Goal: Task Accomplishment & Management: Use online tool/utility

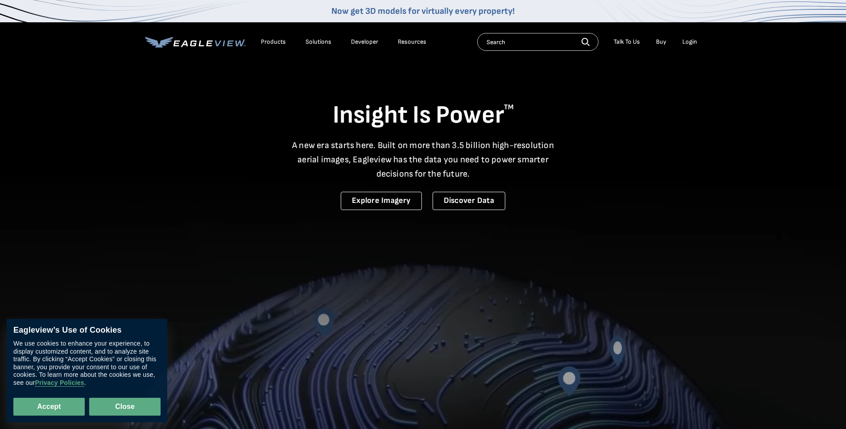
click at [136, 412] on button "Close" at bounding box center [124, 407] width 71 height 18
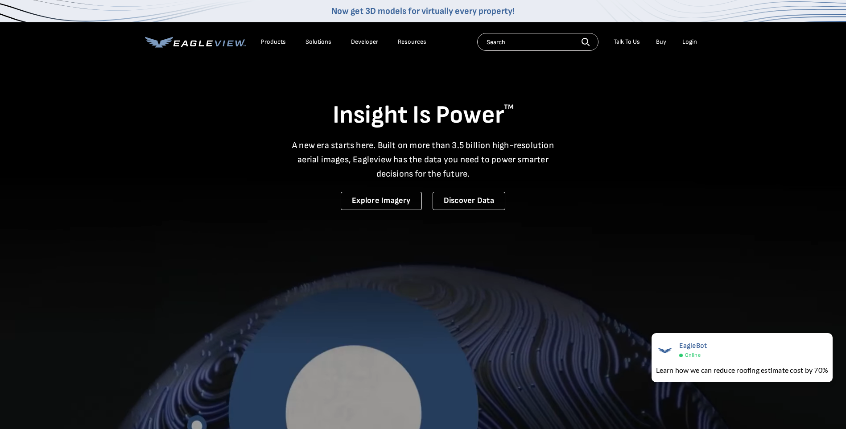
click at [689, 44] on div "Login" at bounding box center [689, 42] width 15 height 8
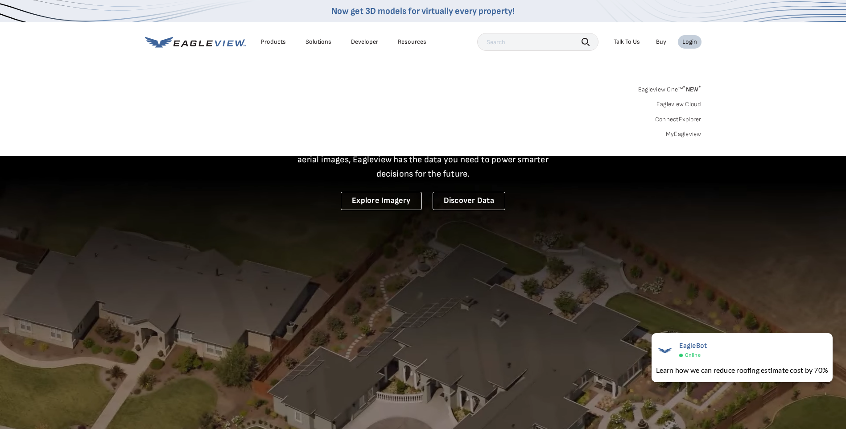
click at [682, 136] on link "MyEagleview" at bounding box center [684, 134] width 36 height 8
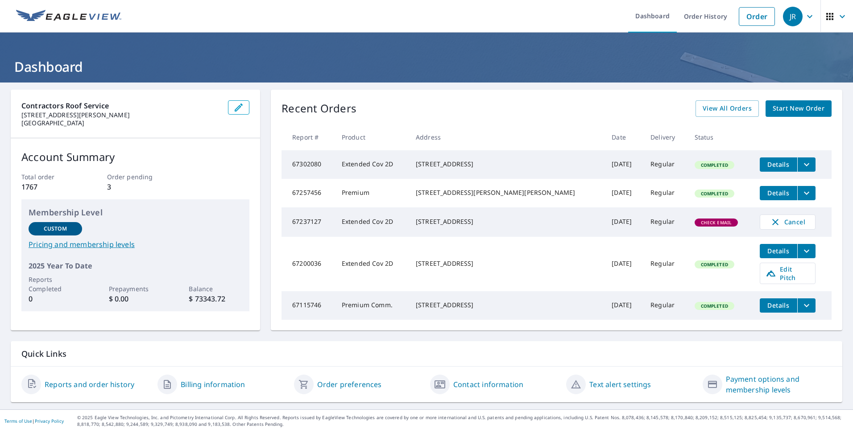
click at [695, 226] on span "Check Email" at bounding box center [716, 222] width 42 height 6
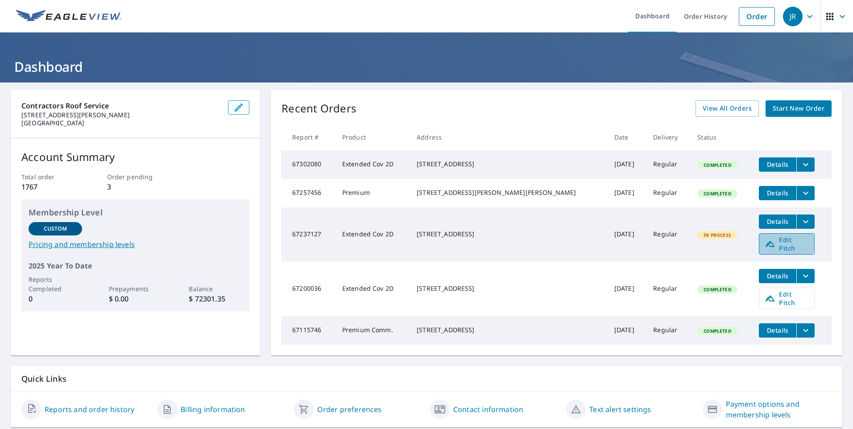
click at [764, 248] on span "Edit Pitch" at bounding box center [786, 243] width 44 height 17
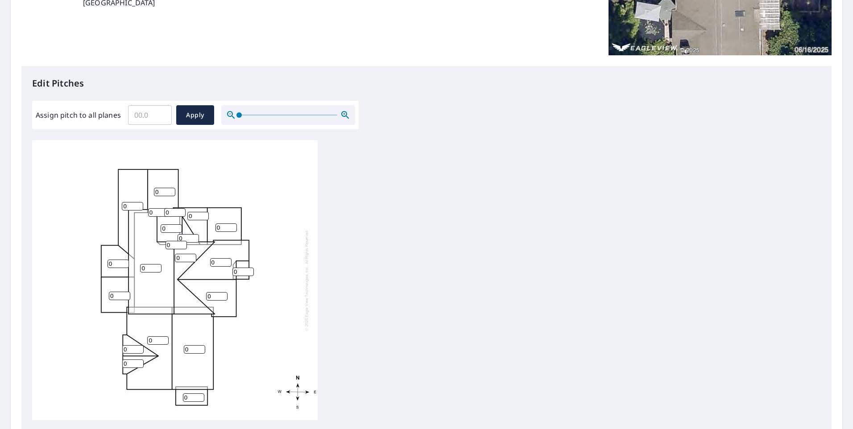
scroll to position [223, 0]
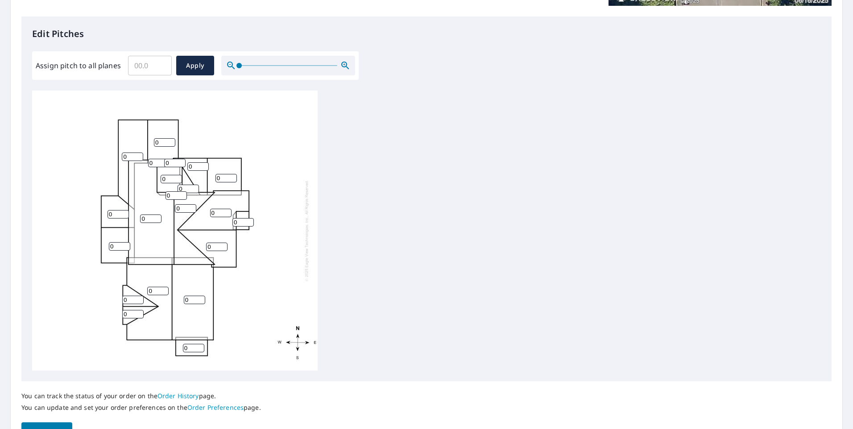
drag, startPoint x: 119, startPoint y: 215, endPoint x: 92, endPoint y: 210, distance: 26.9
click at [92, 210] on div "0 0 0 0 0 0 0 0 0 0 0 0 0 0 0 0 0 0 0 0 0" at bounding box center [174, 231] width 285 height 280
type input "4"
drag, startPoint x: 116, startPoint y: 248, endPoint x: 100, endPoint y: 248, distance: 16.5
click at [100, 248] on div "0 0 0 0 0 0 0 0 0 0 4 0 0 0 0 0 0 0 0 0 0" at bounding box center [174, 231] width 285 height 280
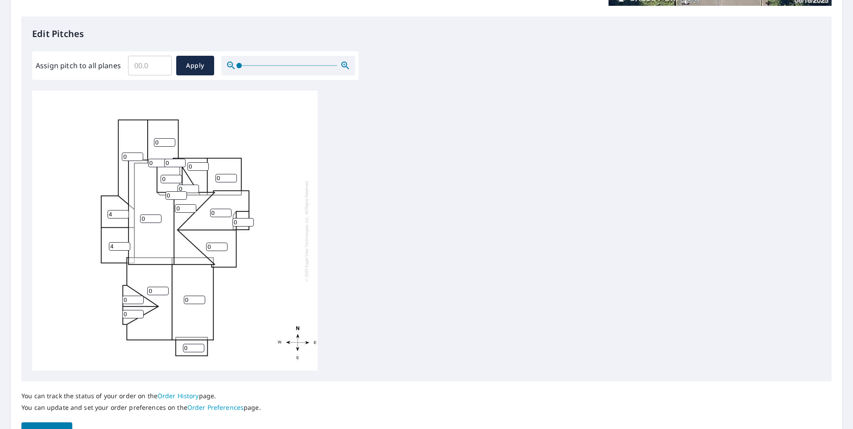
type input "4"
drag, startPoint x: 127, startPoint y: 157, endPoint x: 104, endPoint y: 157, distance: 23.2
click at [104, 157] on div "0 0 0 0 0 0 0 0 0 4 4 0 0 0 0 0 0 0 0 0 0" at bounding box center [174, 231] width 285 height 280
type input "4"
drag, startPoint x: 162, startPoint y: 144, endPoint x: 148, endPoint y: 143, distance: 13.8
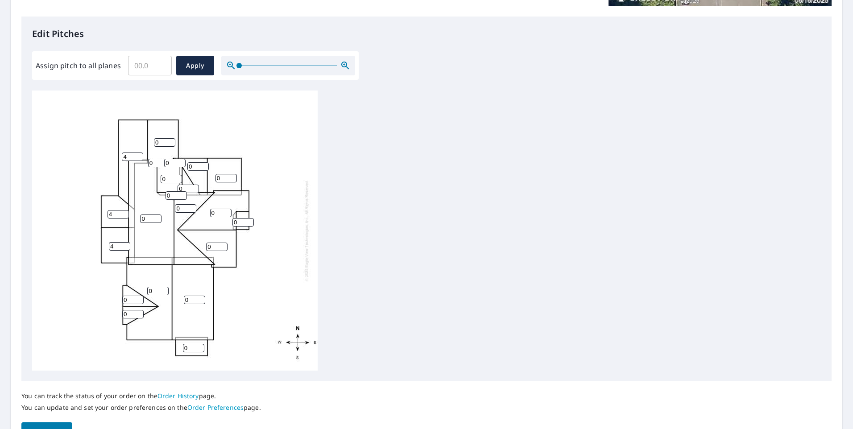
click at [148, 143] on div "0 0 0 4 0 0 0 0 0 4 4 0 0 0 0 0 0 0 0 0 0" at bounding box center [174, 231] width 285 height 280
type input "4"
drag, startPoint x: 157, startPoint y: 289, endPoint x: 138, endPoint y: 291, distance: 19.3
click at [138, 291] on div "0 0 0 4 0 0 0 4 0 4 4 0 0 0 0 0 0 0 0 0 0" at bounding box center [174, 231] width 285 height 280
type input "4"
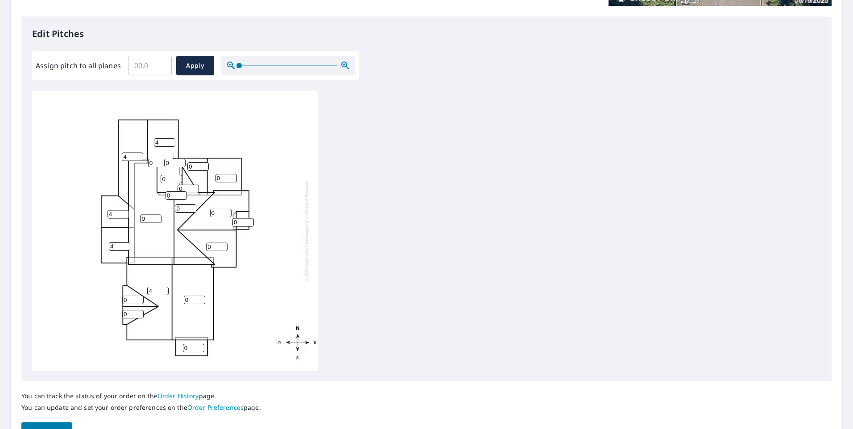
drag, startPoint x: 188, startPoint y: 299, endPoint x: 177, endPoint y: 300, distance: 11.2
click at [177, 300] on div "0 0 4 4 0 0 0 4 0 4 4 0 0 0 0 0 0 0 0 0 0" at bounding box center [174, 231] width 285 height 280
type input "4"
drag, startPoint x: 129, startPoint y: 301, endPoint x: 112, endPoint y: 301, distance: 16.9
click at [113, 301] on div "0 4 4 4 0 0 0 4 0 4 4 0 0 0 4 0 0 0 0 0 0" at bounding box center [174, 231] width 285 height 280
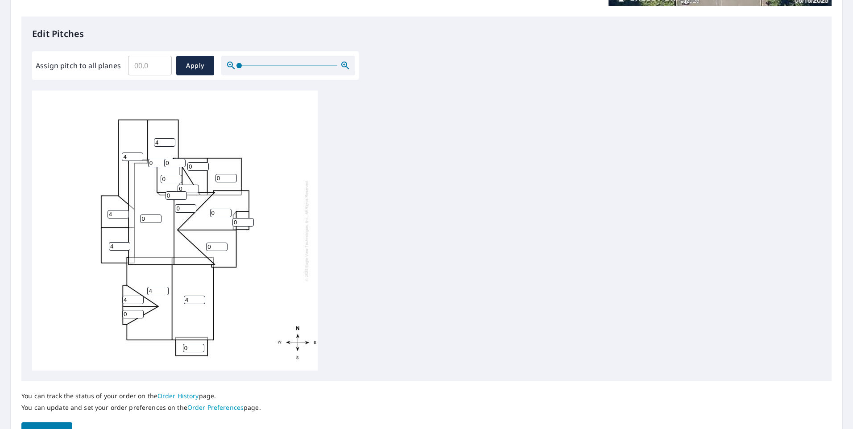
type input "4"
drag, startPoint x: 127, startPoint y: 313, endPoint x: 107, endPoint y: 314, distance: 19.7
click at [109, 314] on div "0 4 4 4 0 0 0 4 0 4 4 0 0 0 4 4 0 0 0 0 0" at bounding box center [174, 231] width 285 height 280
type input "4"
drag, startPoint x: 156, startPoint y: 162, endPoint x: 129, endPoint y: 163, distance: 26.3
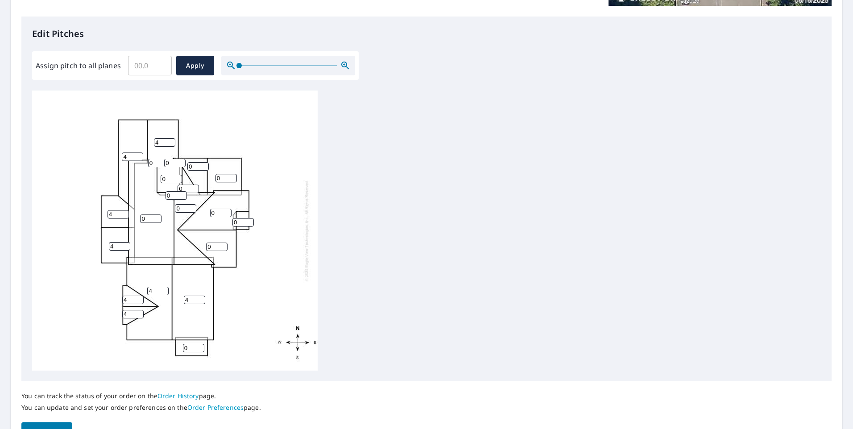
click at [129, 163] on div "0 4 4 4 0 0 0 4 0 4 4 0 0 0 4 4 0 0 0 0 0" at bounding box center [174, 231] width 285 height 280
type input "6"
drag, startPoint x: 172, startPoint y: 164, endPoint x: 154, endPoint y: 171, distance: 19.5
click at [156, 167] on div "0 4 4 4 0 0 0 4 0 4 4 0 0 0 4 4 0 0 6 0 6" at bounding box center [174, 231] width 285 height 280
type input "6"
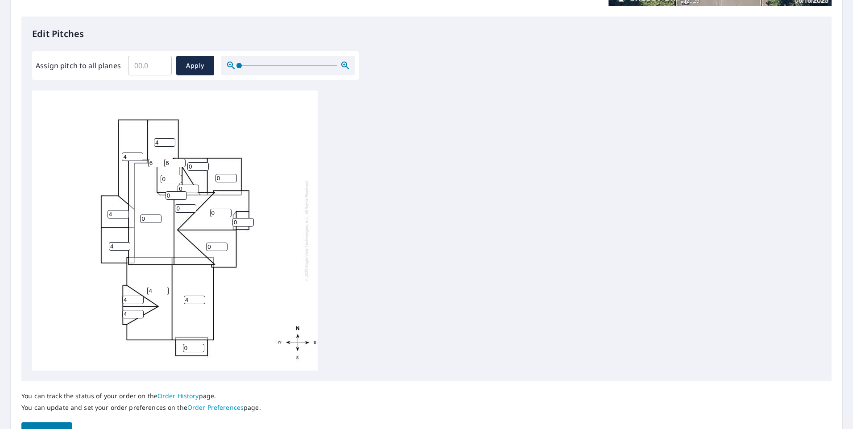
drag, startPoint x: 167, startPoint y: 177, endPoint x: 148, endPoint y: 184, distance: 20.2
click at [148, 181] on div "0 4 4 4 0 0 0 4 0 4 4 0 0 0 4 4 0 0 6 0 6" at bounding box center [174, 231] width 285 height 280
type input "6"
drag, startPoint x: 172, startPoint y: 195, endPoint x: 150, endPoint y: 200, distance: 22.0
click at [151, 198] on div "0 4 4 4 0 0 0 4 0 4 4 6 0 0 4 4 0 0 6 0 6" at bounding box center [174, 231] width 285 height 280
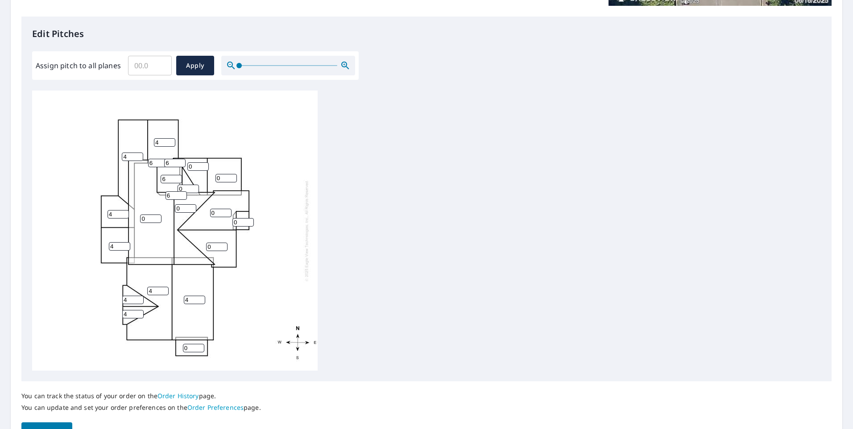
type input "6"
drag, startPoint x: 151, startPoint y: 217, endPoint x: 130, endPoint y: 221, distance: 21.3
click at [130, 221] on div "6 4 4 4 0 0 0 4 0 4 4 6 0 0 4 4 0 0 6 6 6" at bounding box center [174, 231] width 285 height 280
type input "6"
drag, startPoint x: 184, startPoint y: 209, endPoint x: 160, endPoint y: 213, distance: 24.4
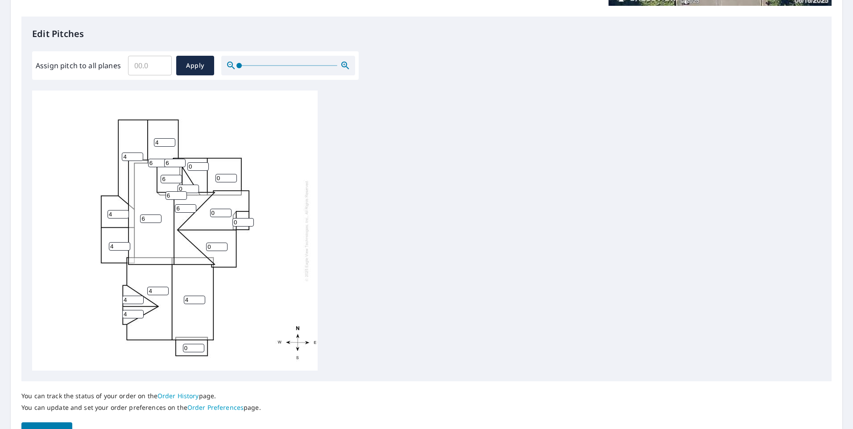
click at [160, 213] on div "6 4 4 4 0 6 0 4 0 4 4 6 0 0 4 4 0 0 6 6 6" at bounding box center [174, 231] width 285 height 280
type input "6"
drag, startPoint x: 196, startPoint y: 165, endPoint x: 179, endPoint y: 169, distance: 17.8
click at [179, 169] on div "6 4 4 4 0 6 0 4 0 4 4 6 0 0 4 4 0 0 6 6 6" at bounding box center [174, 231] width 285 height 280
type input "6"
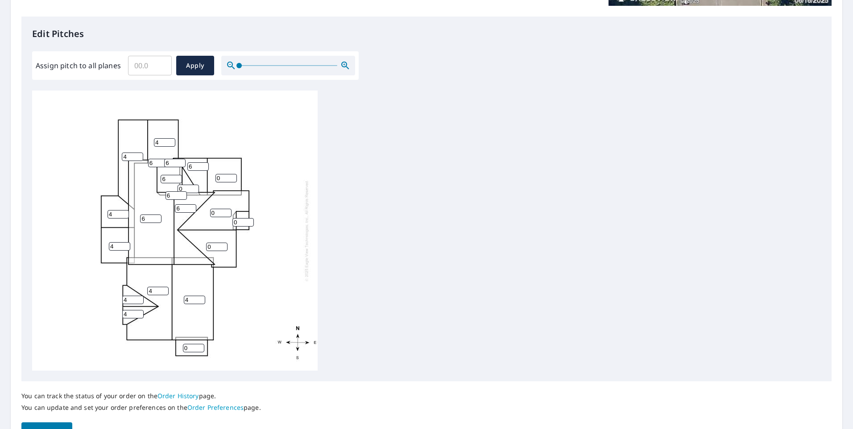
drag, startPoint x: 185, startPoint y: 188, endPoint x: 173, endPoint y: 189, distance: 12.5
click at [173, 189] on div "6 4 4 4 0 6 0 4 0 4 4 6 6 0 4 4 0 0 6 6 6" at bounding box center [174, 231] width 285 height 280
type input "4"
drag, startPoint x: 216, startPoint y: 178, endPoint x: 210, endPoint y: 180, distance: 6.5
click at [210, 180] on div "6 4 4 4 0 6 0 4 0 4 4 6 6 0 4 4 4 0 6 6 6" at bounding box center [174, 231] width 285 height 280
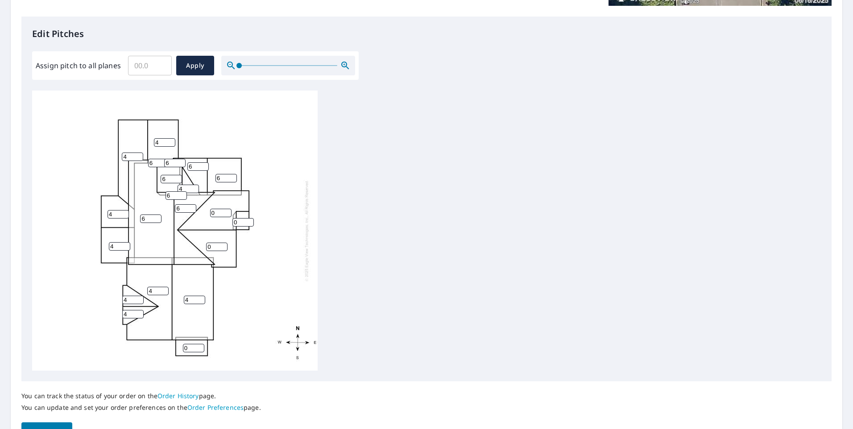
type input "6"
drag, startPoint x: 210, startPoint y: 214, endPoint x: 202, endPoint y: 214, distance: 8.1
click at [203, 214] on div "6 4 4 4 6 6 0 4 6 4 4 6 6 0 4 4 4 0 6 6 6" at bounding box center [174, 231] width 285 height 280
type input "6"
drag, startPoint x: 238, startPoint y: 222, endPoint x: 222, endPoint y: 226, distance: 16.5
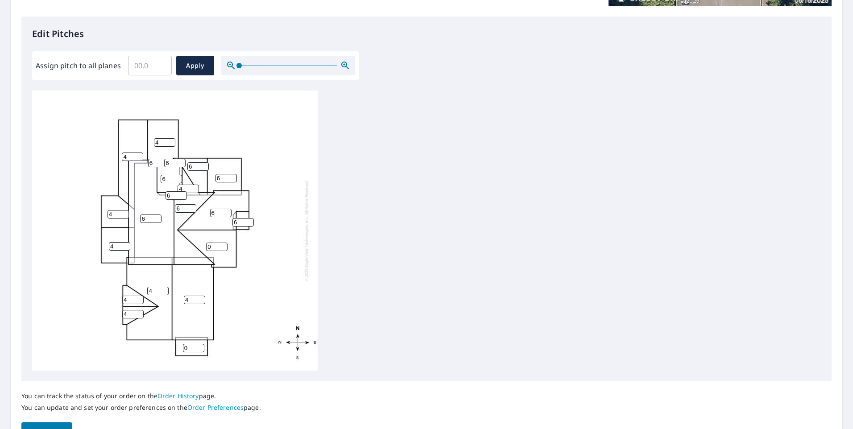
click at [225, 224] on div "6 4 4 4 6 6 0 4 6 4 4 6 6 0 4 4 4 6 6 6 6" at bounding box center [174, 231] width 285 height 280
type input "6"
drag, startPoint x: 212, startPoint y: 246, endPoint x: 197, endPoint y: 247, distance: 14.8
click at [197, 247] on div "6 4 4 4 6 6 6 4 6 4 4 6 6 0 4 4 4 6 6 6 6" at bounding box center [174, 231] width 285 height 280
type input "6"
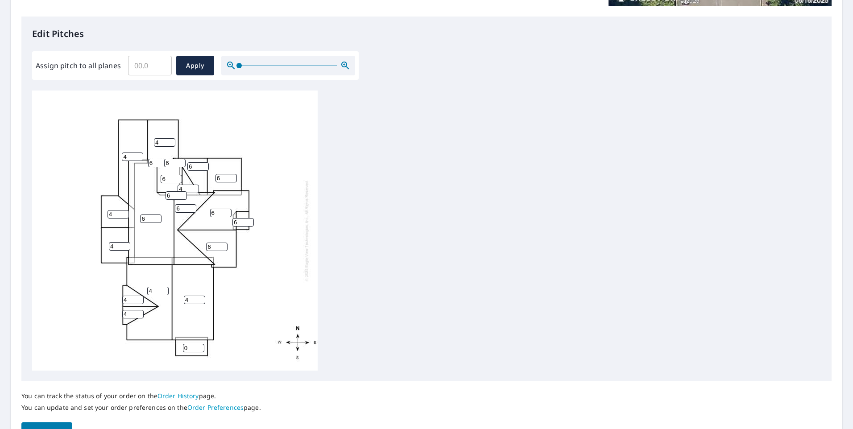
drag, startPoint x: 191, startPoint y: 348, endPoint x: 172, endPoint y: 347, distance: 18.7
click at [172, 347] on div "6 4 4 4 6 6 6 4 6 4 4 6 6 0 4 4 4 6 6 6 6" at bounding box center [174, 231] width 285 height 280
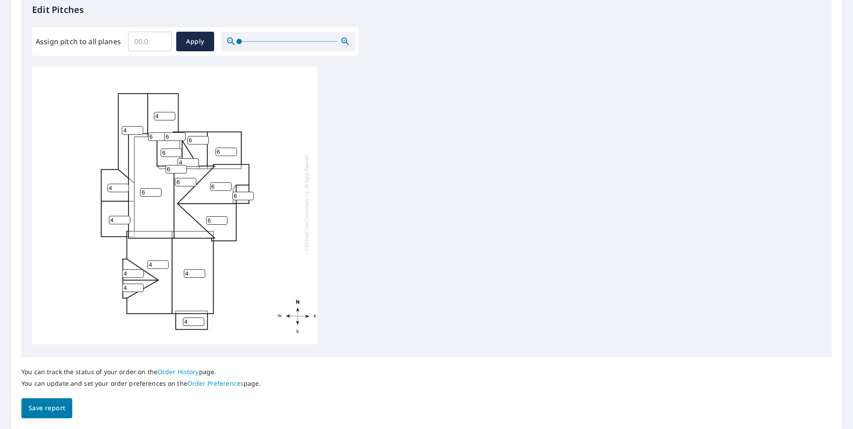
scroll to position [277, 0]
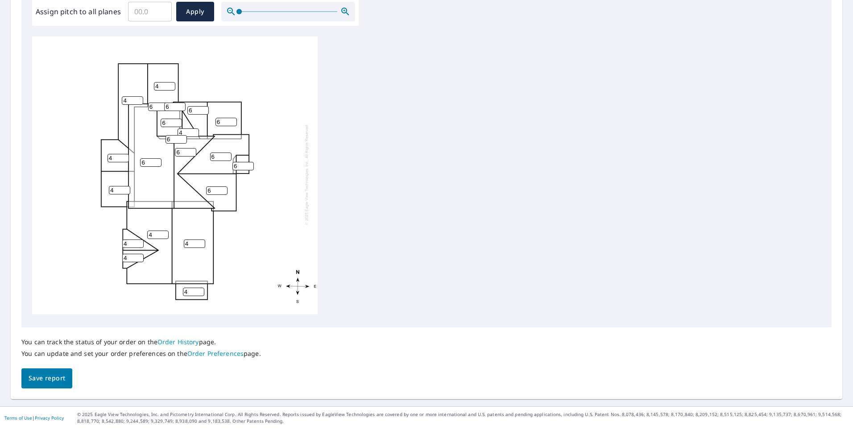
type input "4"
click at [53, 377] on span "Save report" at bounding box center [47, 378] width 37 height 11
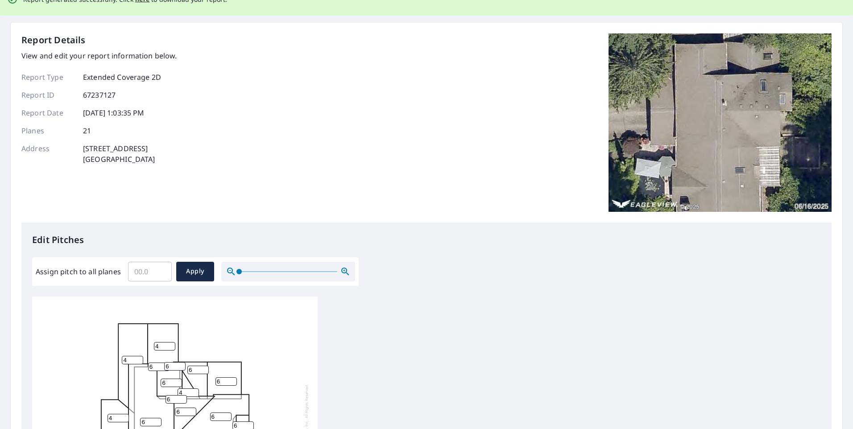
scroll to position [0, 0]
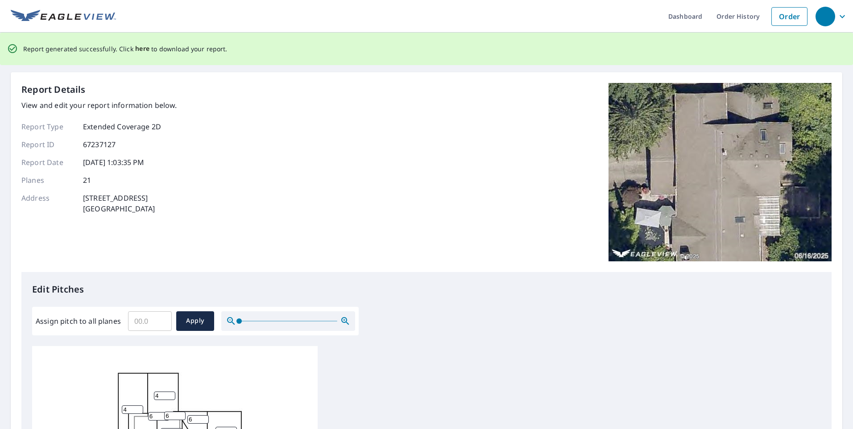
click at [138, 49] on span "here" at bounding box center [142, 48] width 15 height 11
